Goal: Check status: Check status

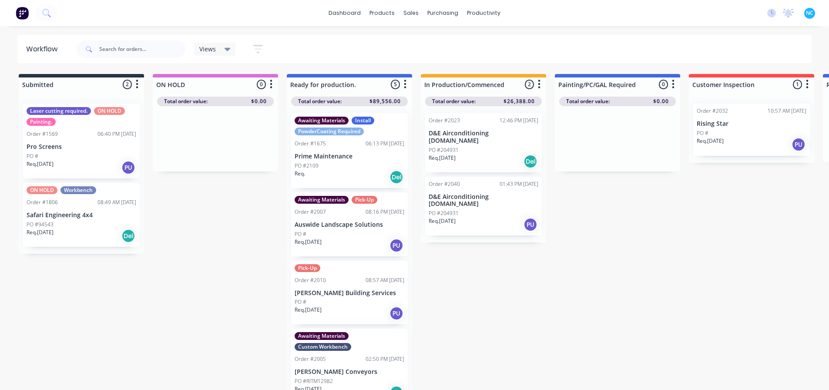
scroll to position [0, 667]
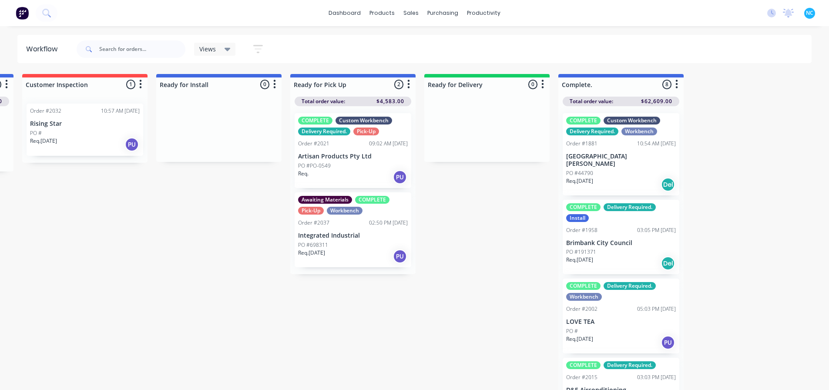
click at [417, 386] on div "Submitted 2 Sort By Created date Required date Order number Customer name Most …" at bounding box center [116, 233] width 1578 height 318
click at [418, 389] on div "Submitted 2 Sort By Created date Required date Order number Customer name Most …" at bounding box center [116, 233] width 1578 height 318
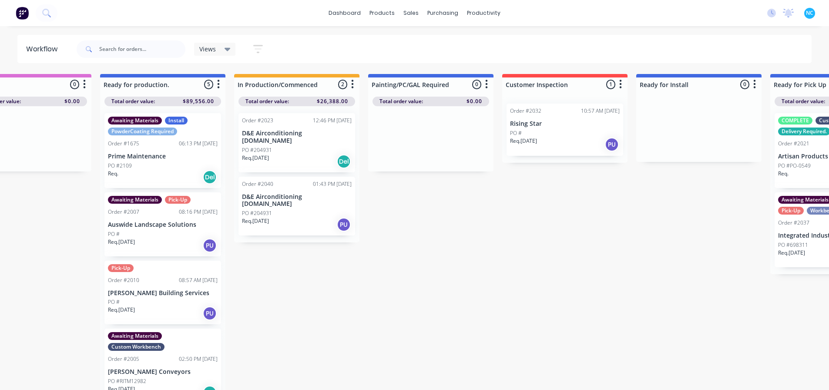
scroll to position [0, 184]
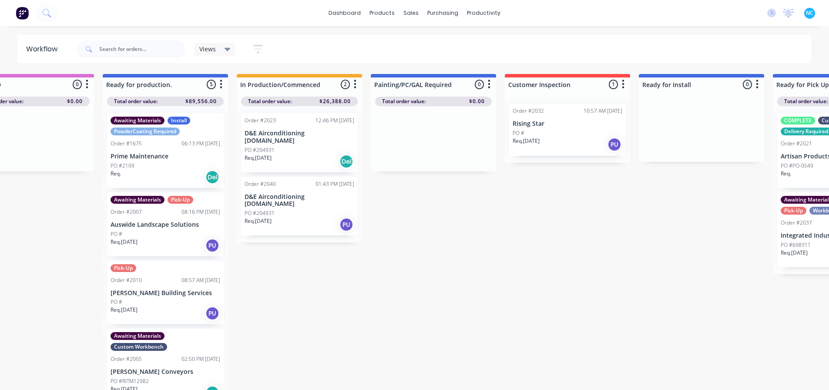
click at [302, 146] on div "PO #204931" at bounding box center [300, 150] width 110 height 8
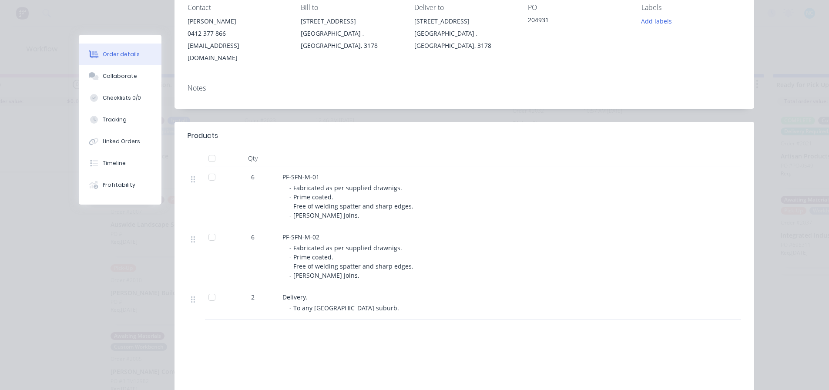
scroll to position [131, 0]
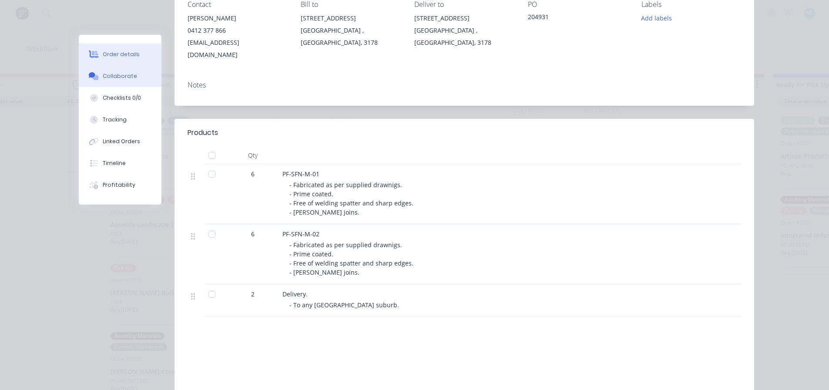
click at [135, 79] on button "Collaborate" at bounding box center [120, 76] width 83 height 22
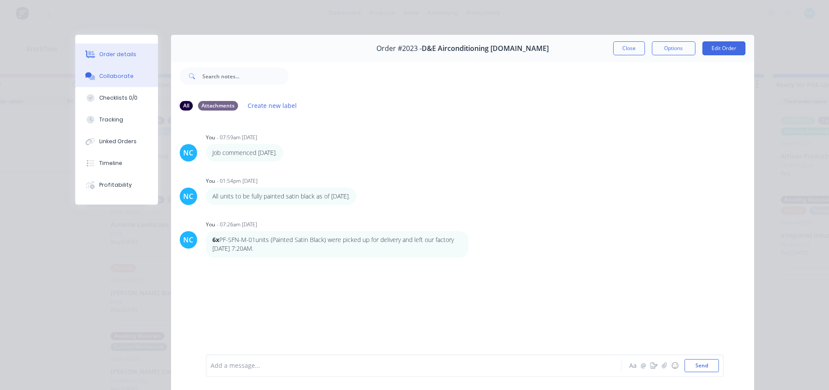
click at [141, 64] on button "Order details" at bounding box center [116, 55] width 83 height 22
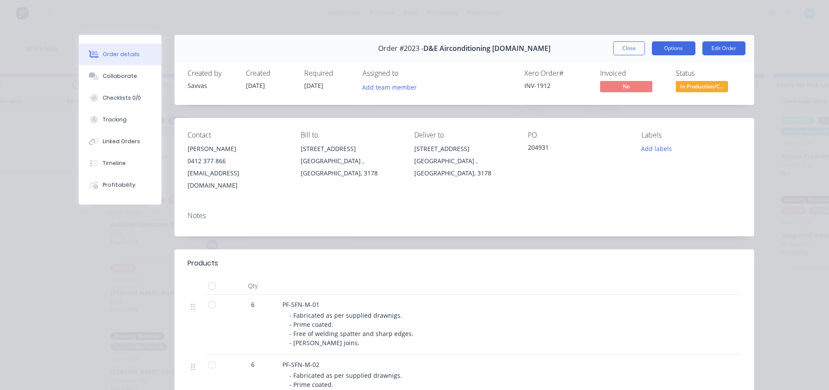
click at [684, 51] on button "Options" at bounding box center [674, 48] width 44 height 14
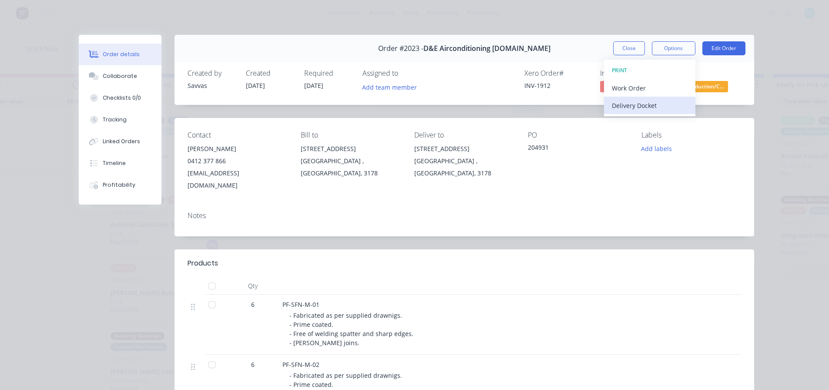
click at [654, 104] on div "Delivery Docket" at bounding box center [650, 105] width 76 height 13
click at [649, 105] on div "Standard" at bounding box center [650, 105] width 76 height 13
click at [582, 205] on div "Notes" at bounding box center [465, 221] width 580 height 32
click at [642, 50] on div "Close Options Edit Order" at bounding box center [679, 48] width 132 height 14
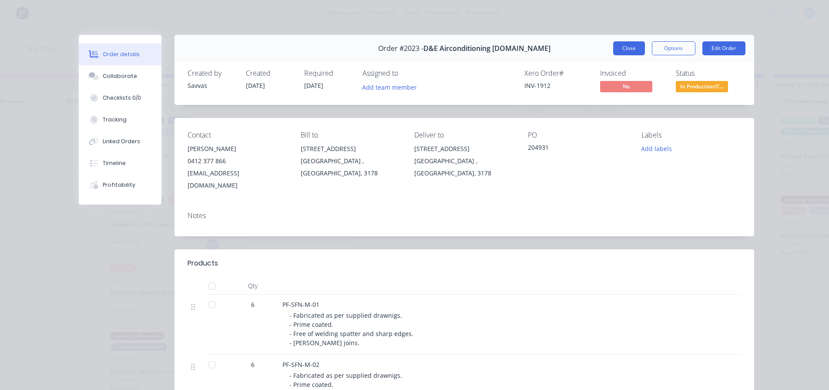
click at [639, 49] on button "Close" at bounding box center [629, 48] width 32 height 14
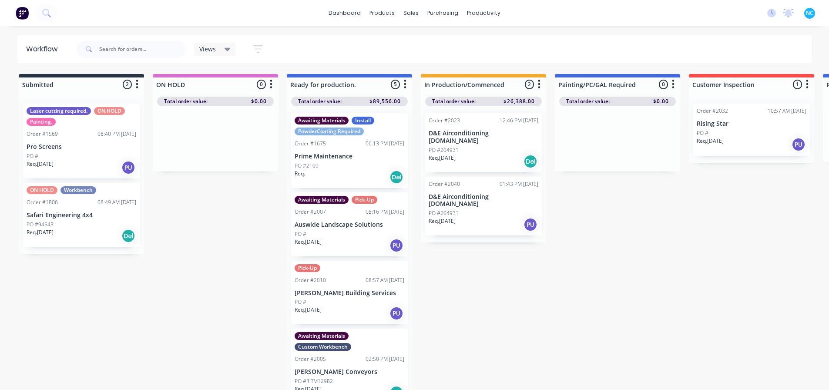
click at [469, 217] on div "Req. [DATE] PU" at bounding box center [484, 224] width 110 height 15
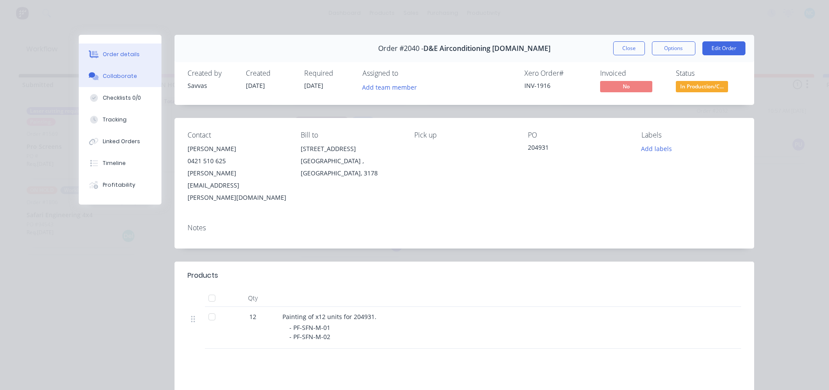
click at [110, 85] on button "Collaborate" at bounding box center [120, 76] width 83 height 22
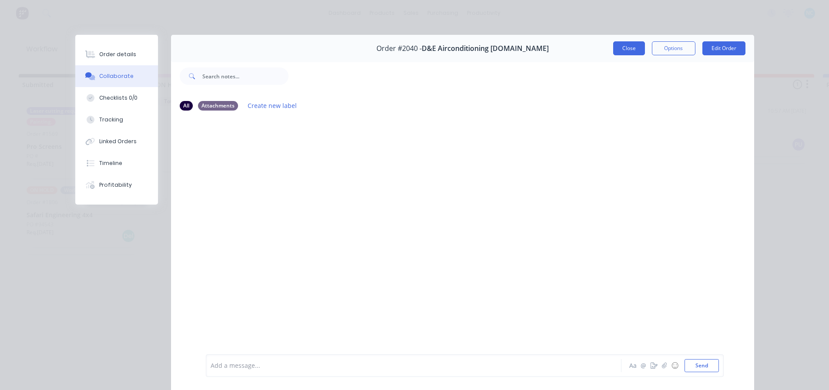
click at [632, 48] on button "Close" at bounding box center [629, 48] width 32 height 14
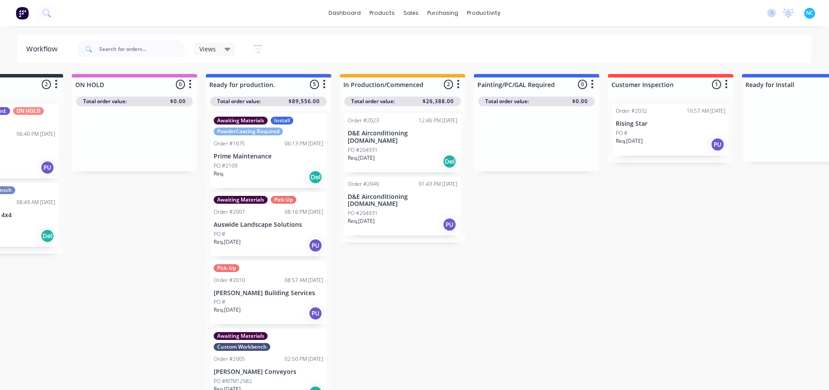
scroll to position [0, 78]
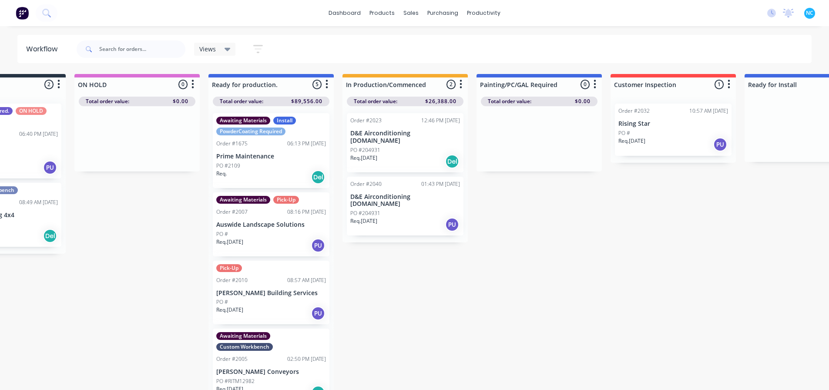
click at [410, 217] on div "Req. [DATE] PU" at bounding box center [405, 224] width 110 height 15
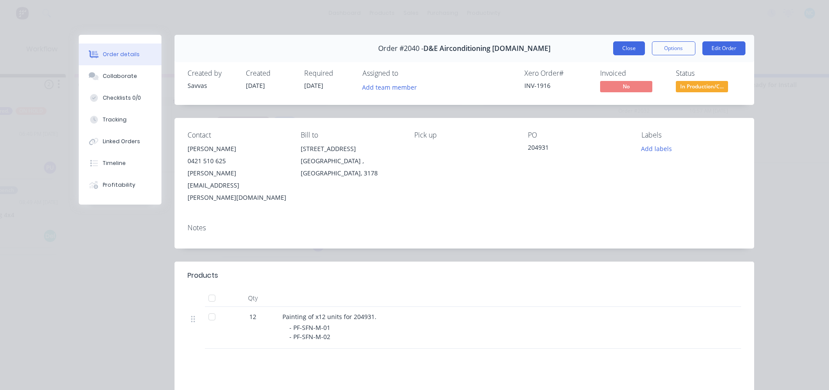
click at [633, 41] on div "Order #2040 - D&E Airconditioning [DOMAIN_NAME] Close Options Edit Order" at bounding box center [465, 48] width 580 height 27
click at [622, 48] on button "Close" at bounding box center [629, 48] width 32 height 14
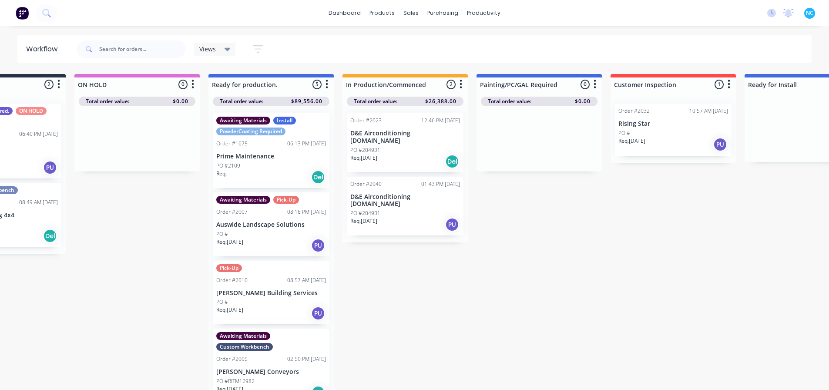
click at [405, 154] on div "Req. [DATE] Del" at bounding box center [405, 161] width 110 height 15
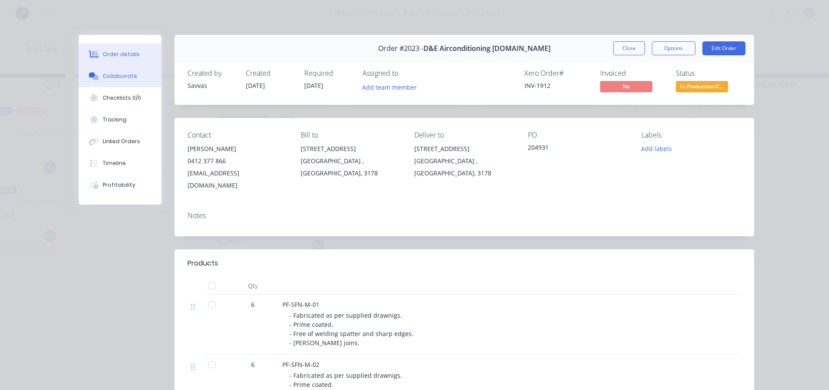
drag, startPoint x: 119, startPoint y: 60, endPoint x: 121, endPoint y: 71, distance: 11.1
click at [119, 61] on button "Order details" at bounding box center [120, 55] width 83 height 22
click at [121, 71] on button "Collaborate" at bounding box center [120, 76] width 83 height 22
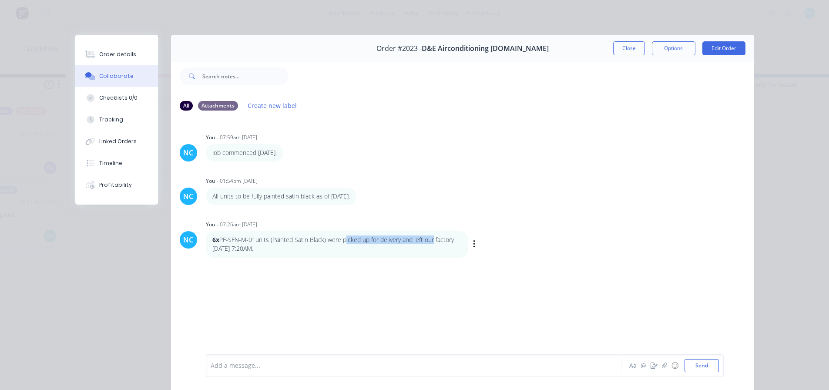
drag, startPoint x: 342, startPoint y: 241, endPoint x: 432, endPoint y: 238, distance: 90.6
click at [432, 238] on p "6x PF-SFN-M-01units (Painted Satin Black) were picked up for delivery and left …" at bounding box center [336, 244] width 249 height 18
drag, startPoint x: 241, startPoint y: 202, endPoint x: 339, endPoint y: 196, distance: 98.1
click at [339, 196] on div "All units to be fully painted satin black as of [DATE]." at bounding box center [281, 196] width 151 height 17
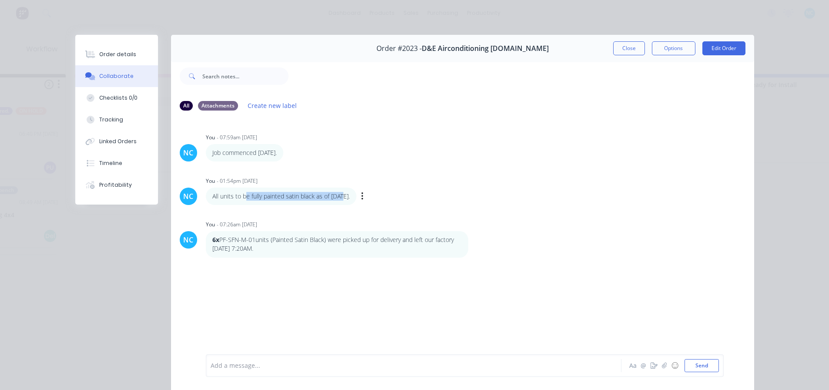
click at [340, 197] on p "All units to be fully painted satin black as of [DATE]." at bounding box center [281, 196] width 138 height 9
drag, startPoint x: 318, startPoint y: 197, endPoint x: 356, endPoint y: 198, distance: 38.7
click at [350, 198] on p "All units to be fully painted satin black as of [DATE]." at bounding box center [281, 196] width 138 height 9
click at [794, 175] on div "Order details Collaborate Checklists 0/0 Tracking Linked Orders Timeline Profit…" at bounding box center [414, 195] width 829 height 390
click at [625, 40] on div "Order #2023 - D&E Airconditioning [DOMAIN_NAME] Close Options Edit Order" at bounding box center [462, 48] width 583 height 27
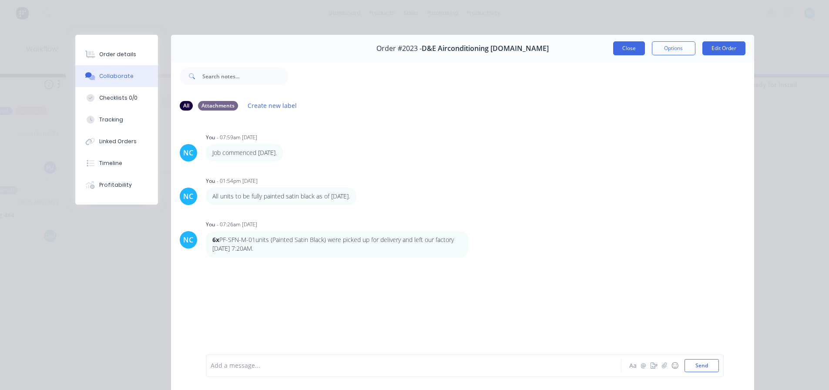
click at [621, 50] on button "Close" at bounding box center [629, 48] width 32 height 14
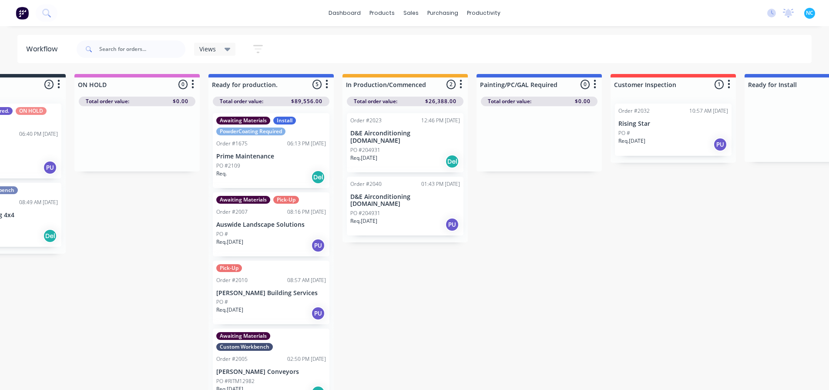
click at [392, 135] on p "D&E Airconditioning [DOMAIN_NAME]" at bounding box center [405, 137] width 110 height 15
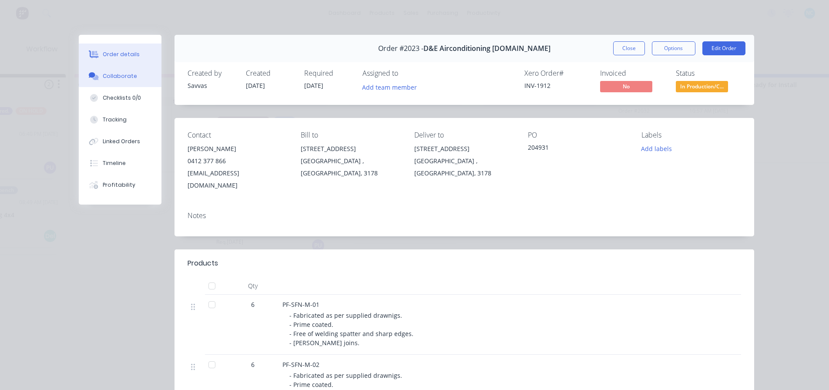
click at [140, 68] on button "Collaborate" at bounding box center [120, 76] width 83 height 22
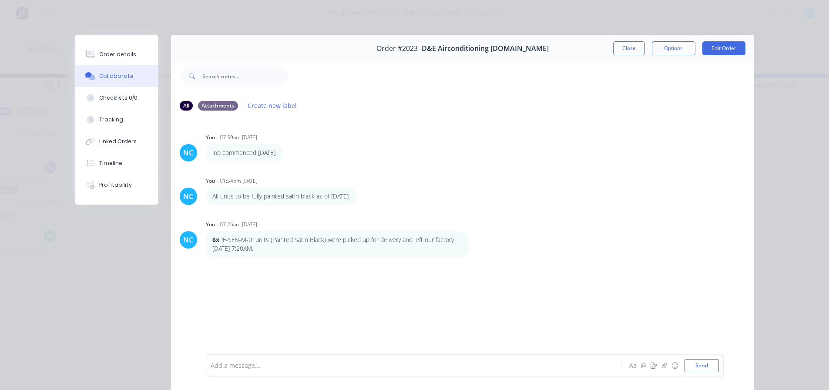
click at [442, 263] on div "NC You - 07:59am [DATE] Job commenced [DATE]. Labels Edit Delete NC You - 01:54…" at bounding box center [462, 235] width 583 height 235
click at [629, 50] on button "Close" at bounding box center [629, 48] width 32 height 14
